Goal: Task Accomplishment & Management: Complete application form

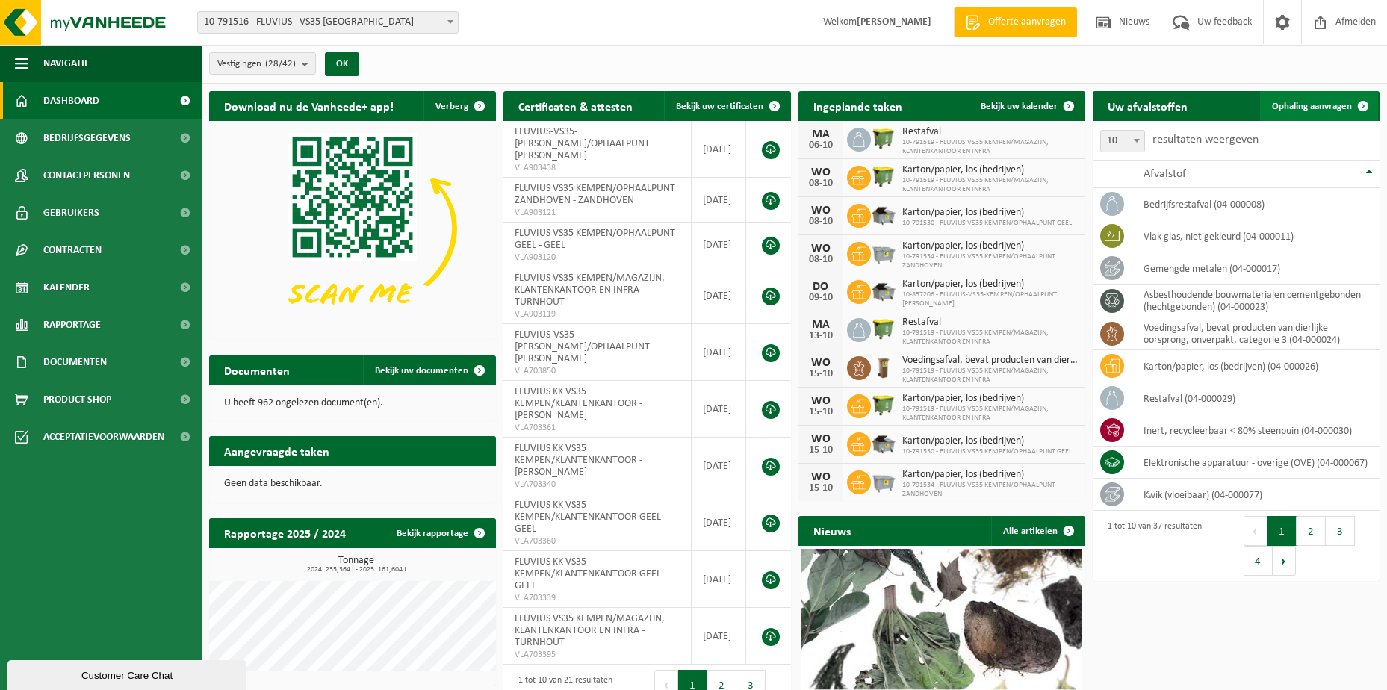
click at [1287, 108] on span "Ophaling aanvragen" at bounding box center [1312, 107] width 80 height 10
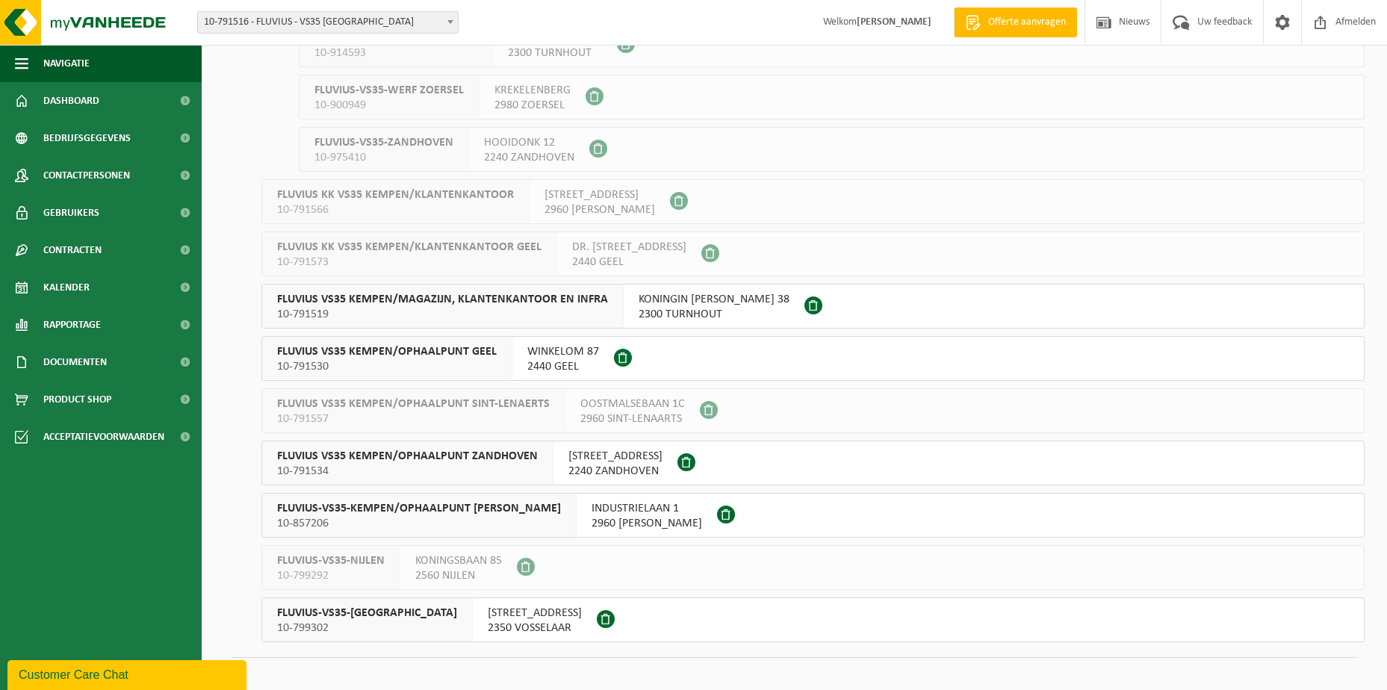
scroll to position [971, 0]
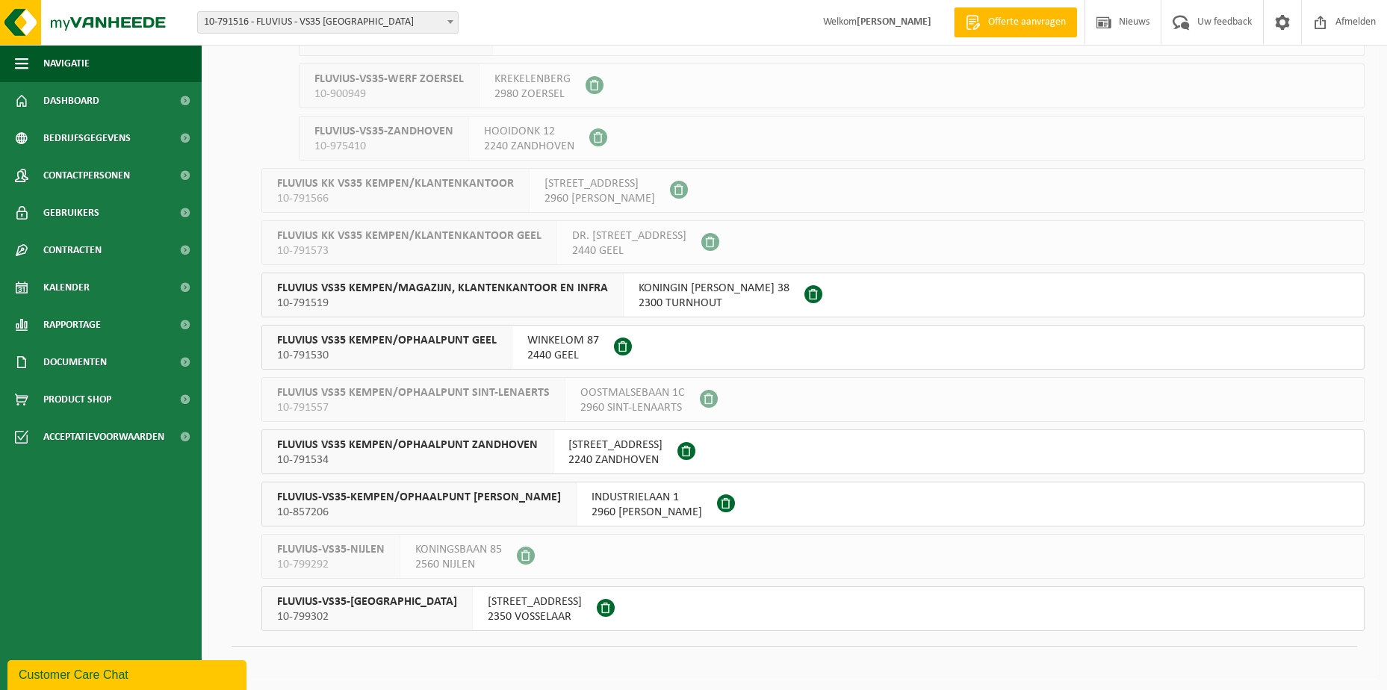
click at [660, 294] on span "KONINGIN ELISABETHLEI 38" at bounding box center [713, 288] width 151 height 15
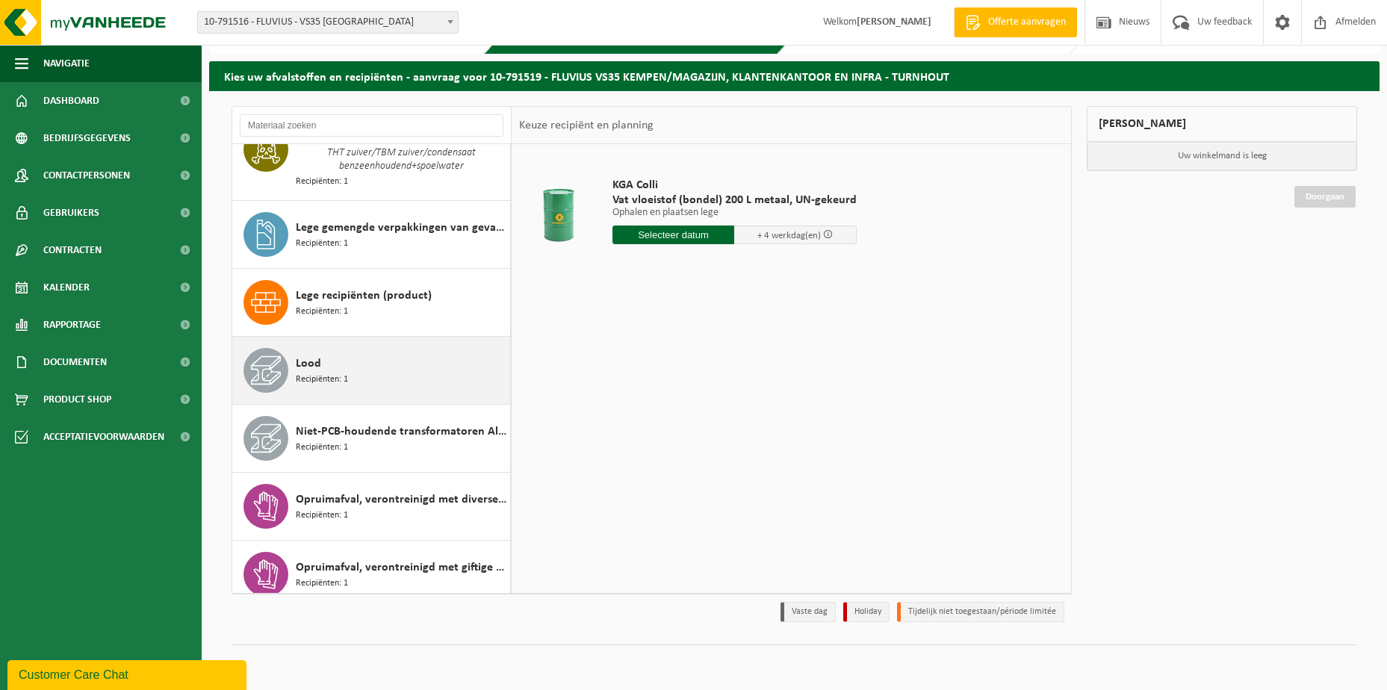
scroll to position [1120, 0]
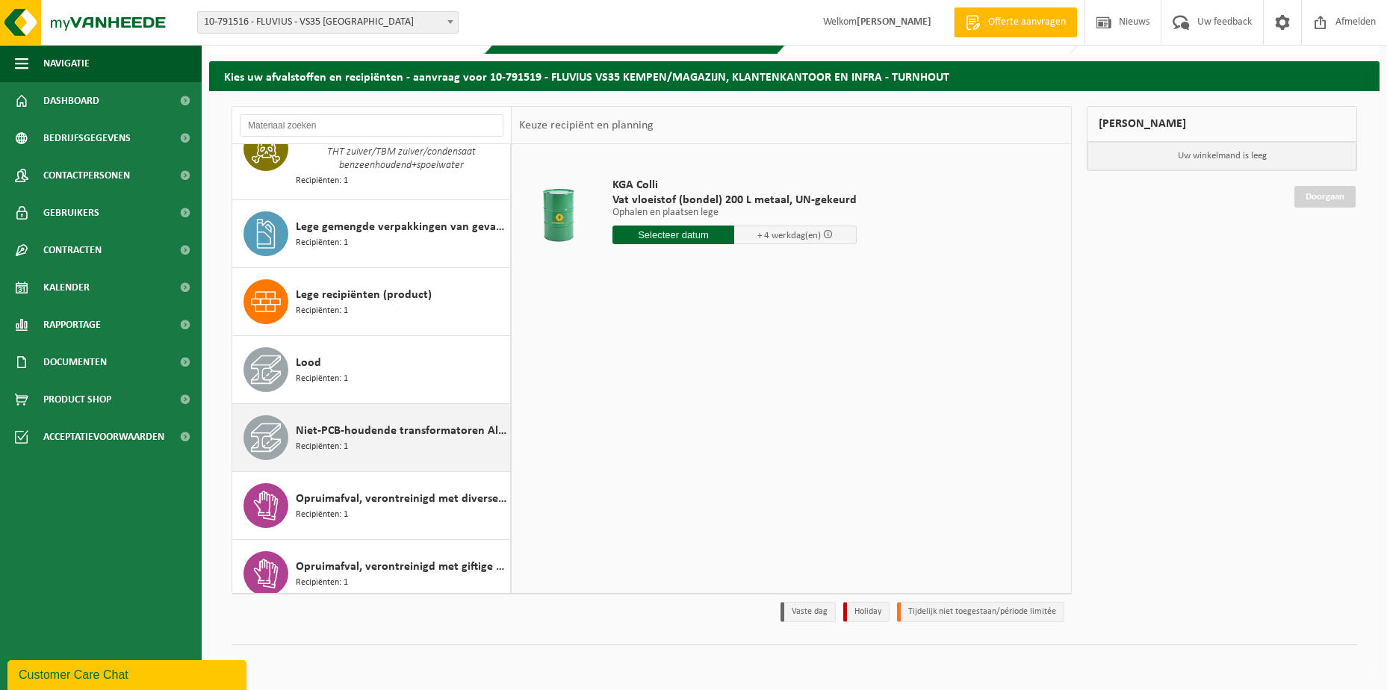
click at [314, 429] on span "Niet-PCB-houdende transformatoren Alu/Cu wikkelingen" at bounding box center [401, 431] width 211 height 18
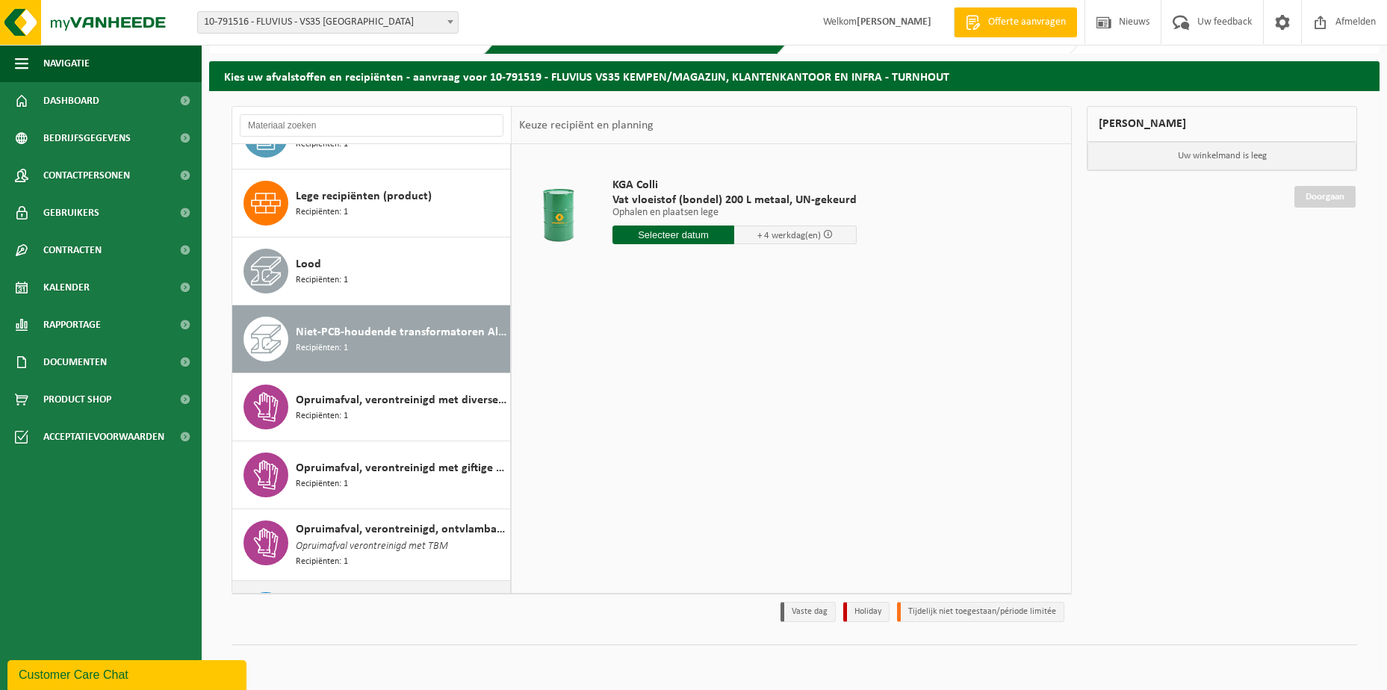
scroll to position [1375, 0]
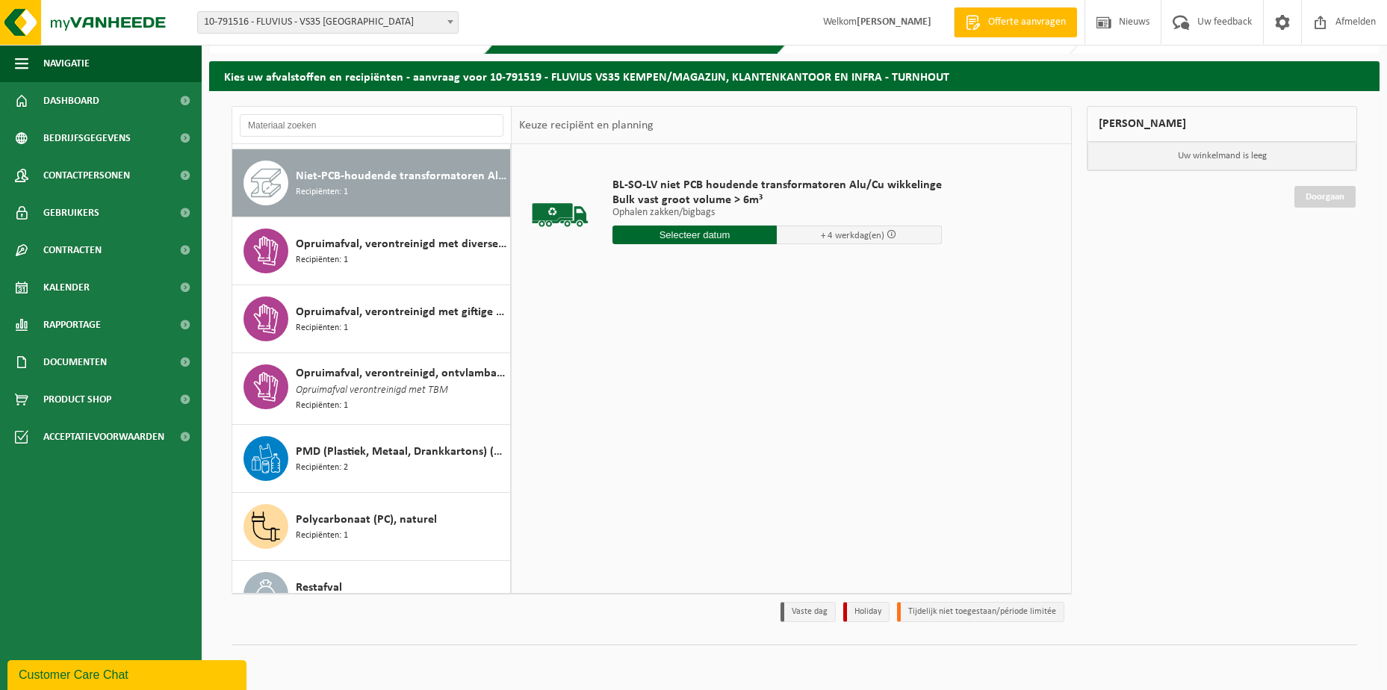
click at [679, 235] on input "text" at bounding box center [694, 234] width 165 height 19
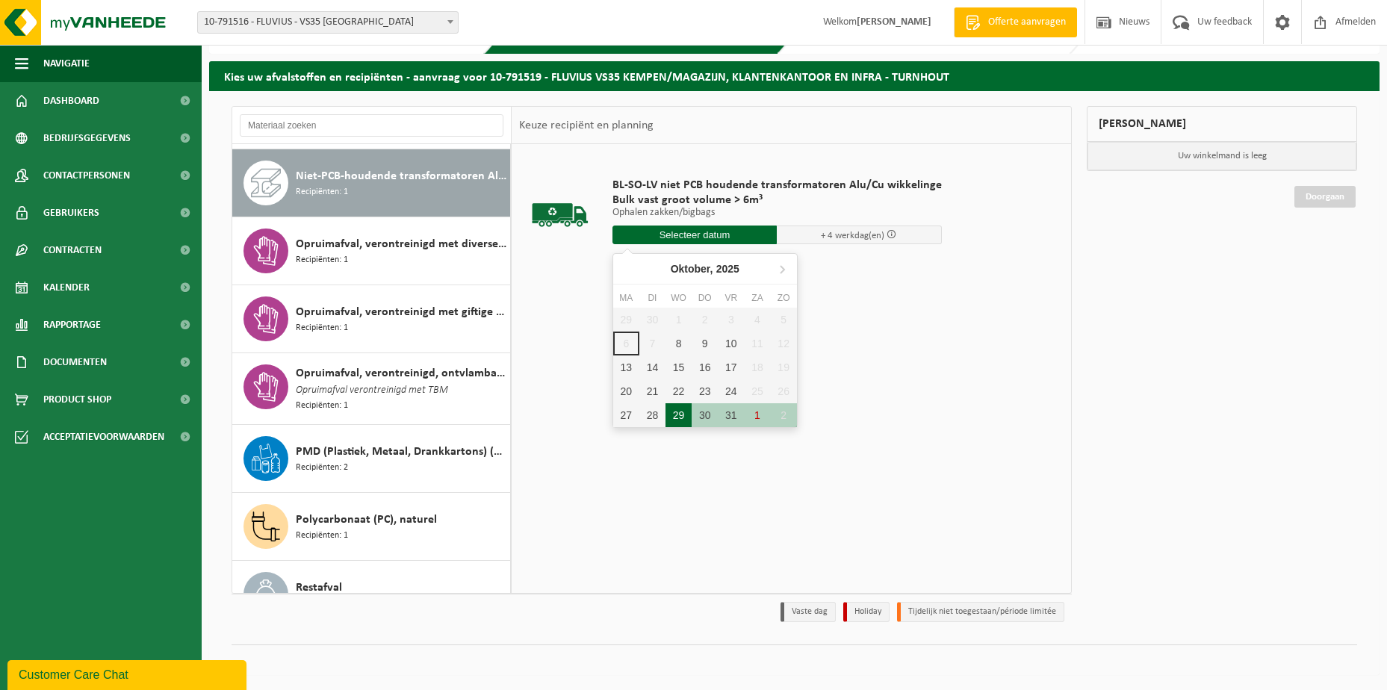
click at [679, 414] on div "29" at bounding box center [678, 415] width 26 height 24
type input "Van 2025-10-29"
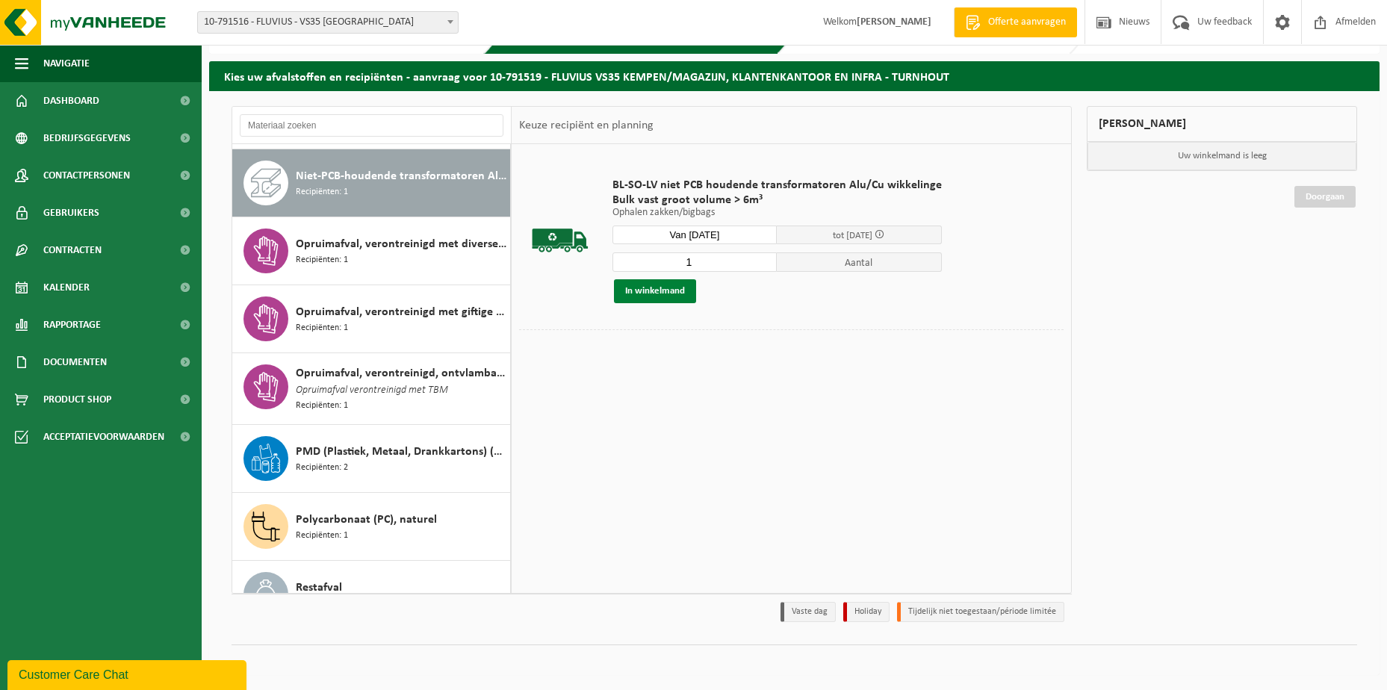
click at [651, 287] on button "In winkelmand" at bounding box center [655, 291] width 82 height 24
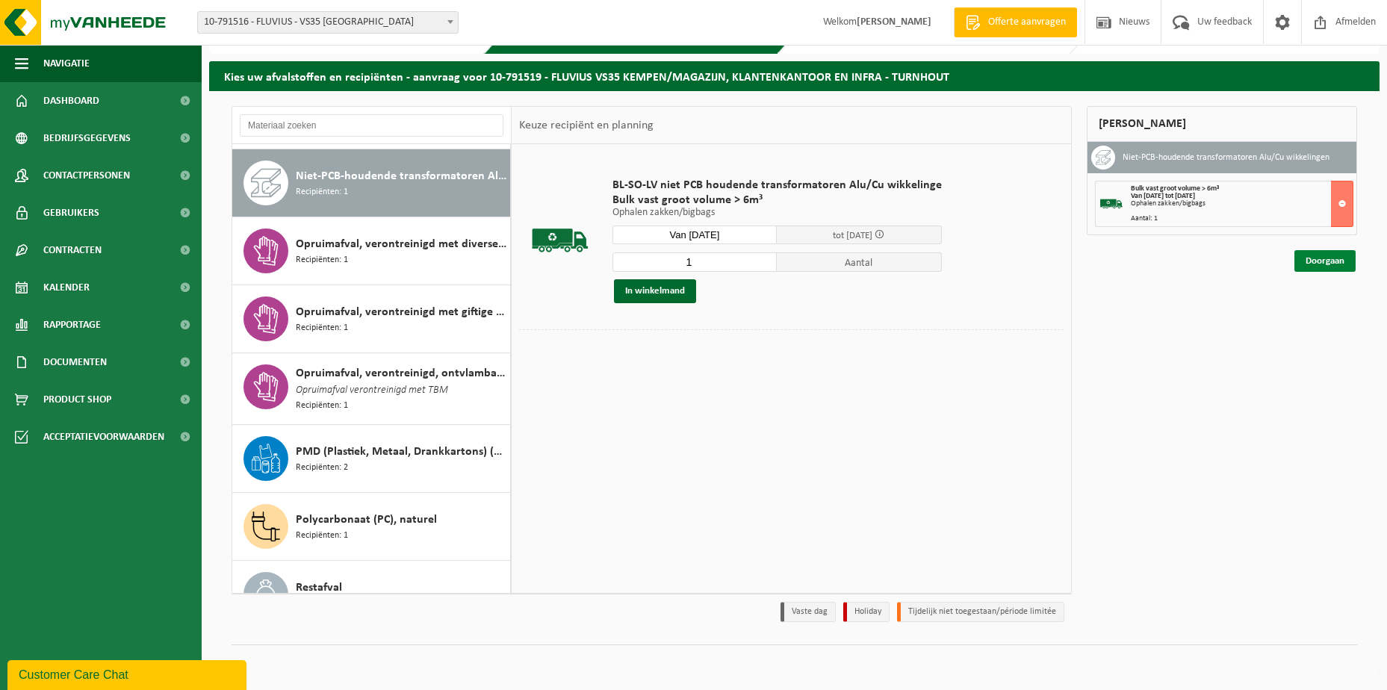
click at [1305, 265] on link "Doorgaan" at bounding box center [1324, 261] width 61 height 22
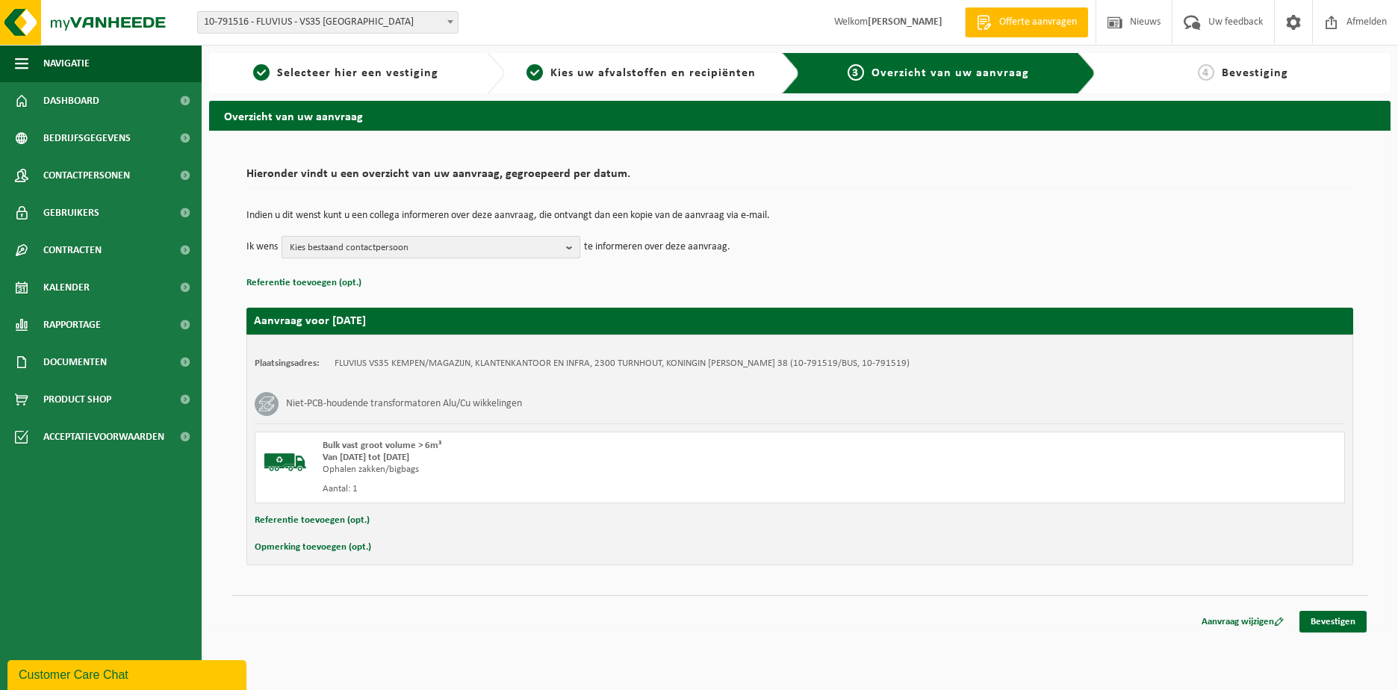
click at [571, 246] on b "button" at bounding box center [572, 247] width 13 height 21
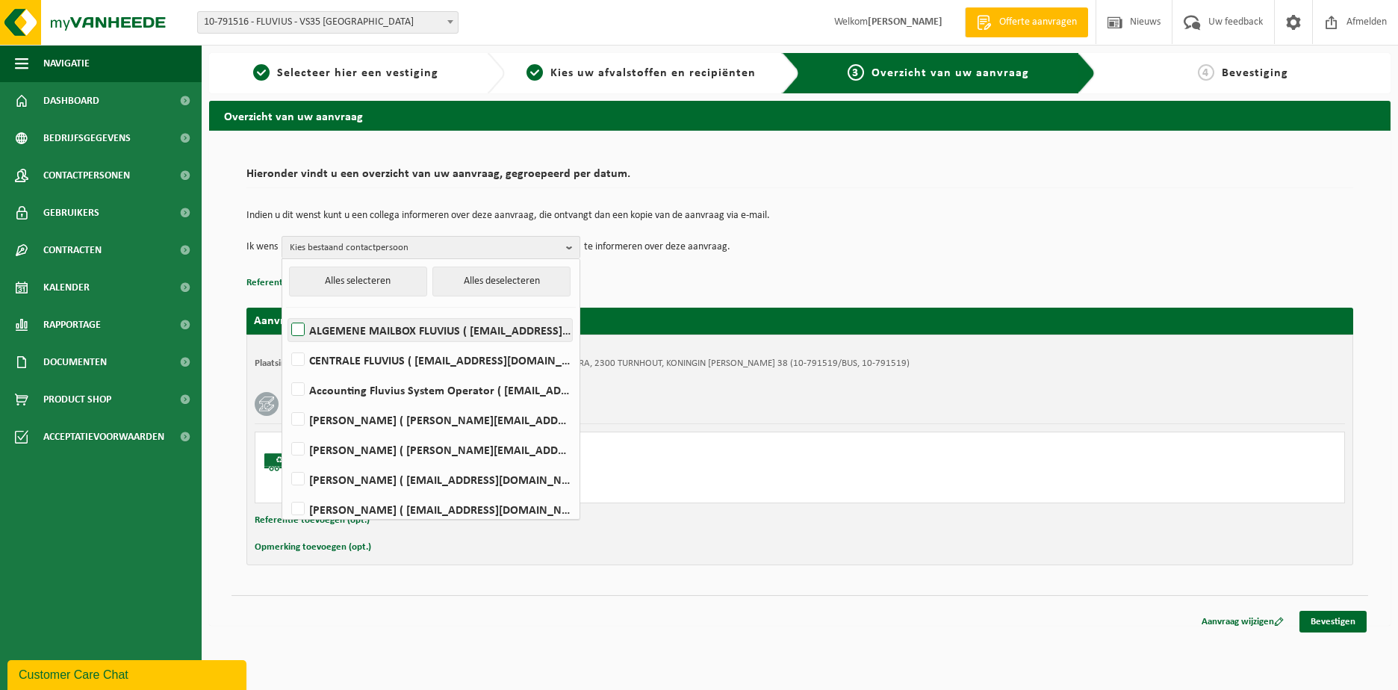
click at [329, 330] on label "ALGEMENE MAILBOX FLUVIUS ( fluvius-logistiek-afvalbeheer@fluvius.be )" at bounding box center [430, 330] width 284 height 22
click at [286, 311] on input "ALGEMENE MAILBOX FLUVIUS ( fluvius-logistiek-afvalbeheer@fluvius.be )" at bounding box center [285, 311] width 1 height 1
checkbox input "true"
click at [267, 517] on button "Referentie toevoegen (opt.)" at bounding box center [312, 520] width 115 height 19
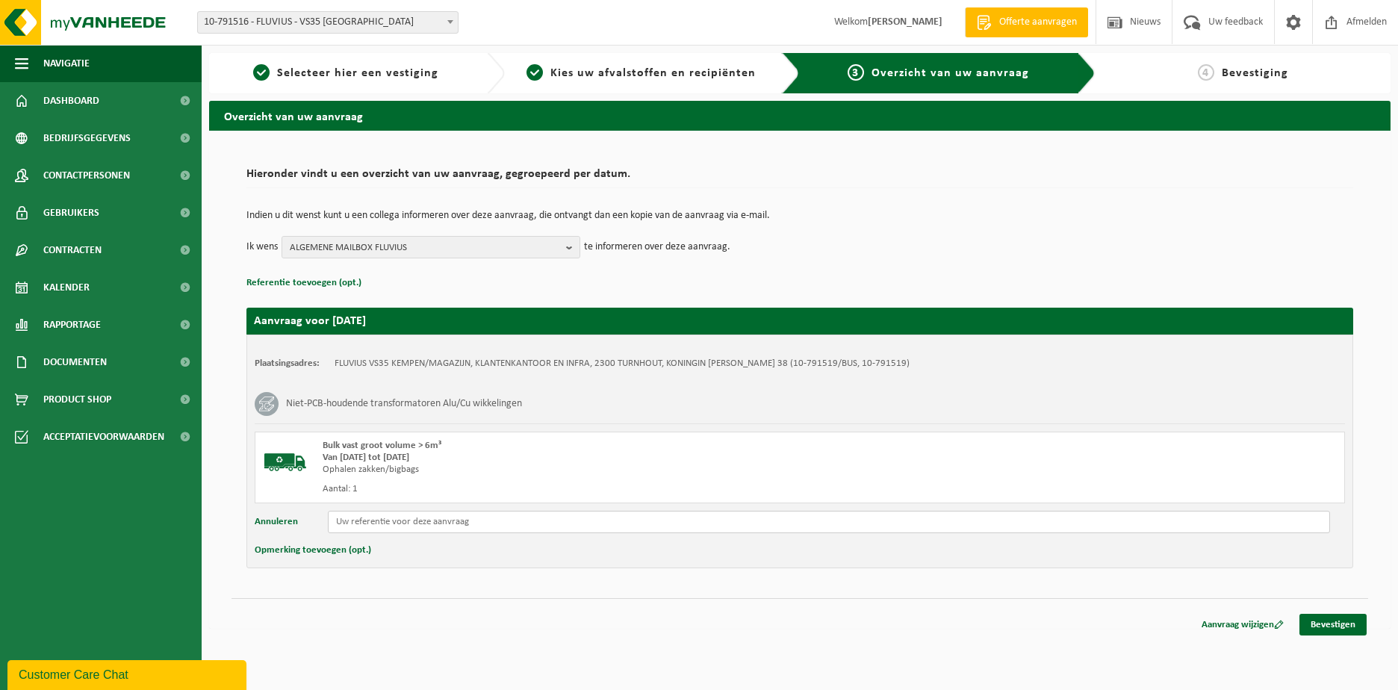
click at [382, 516] on input "text" at bounding box center [829, 522] width 1002 height 22
type input "Reeds in Beringen ID 14038 SND618-01 BJ 1984 400KVA slopen"
click at [1317, 621] on link "Bevestigen" at bounding box center [1332, 625] width 67 height 22
